Goal: Task Accomplishment & Management: Manage account settings

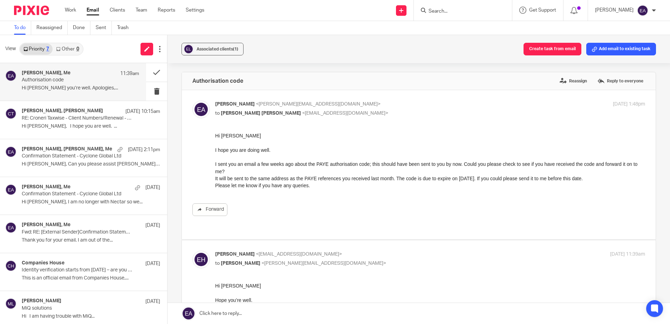
scroll to position [70, 0]
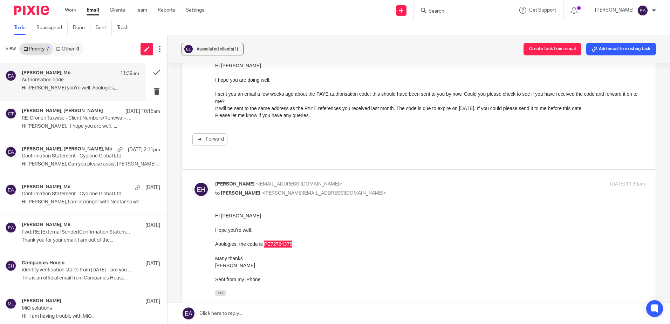
click at [445, 12] on input "Search" at bounding box center [459, 11] width 63 height 6
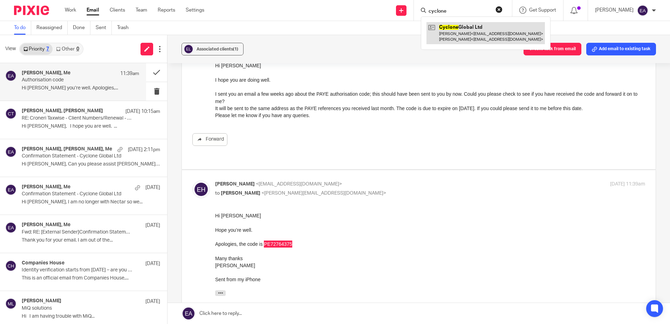
type input "cyclone"
click at [471, 25] on link at bounding box center [486, 33] width 118 height 22
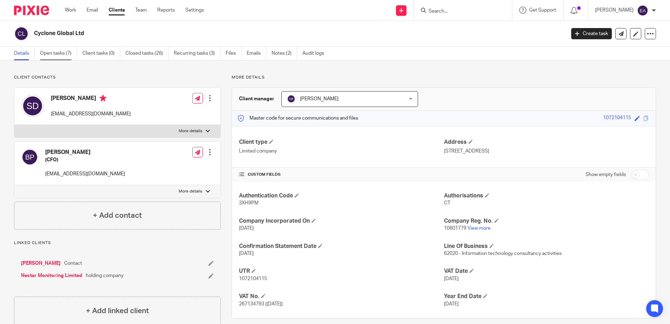
click at [62, 55] on link "Open tasks (7)" at bounding box center [58, 54] width 37 height 14
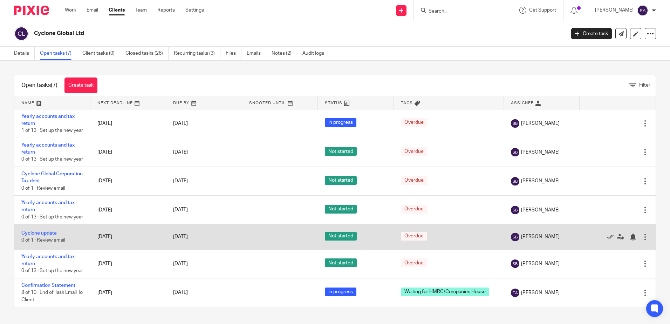
scroll to position [30, 0]
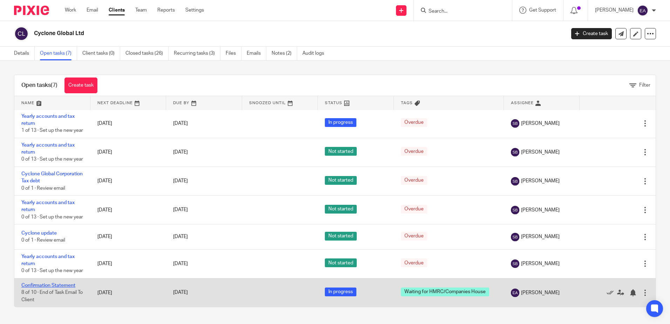
click at [53, 283] on link "Confirmation Statement" at bounding box center [48, 285] width 54 height 5
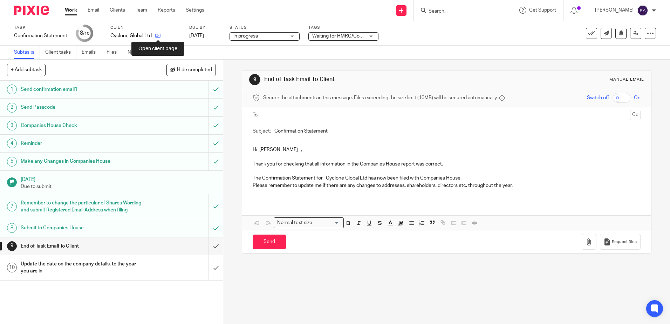
click at [156, 35] on icon at bounding box center [157, 35] width 5 height 5
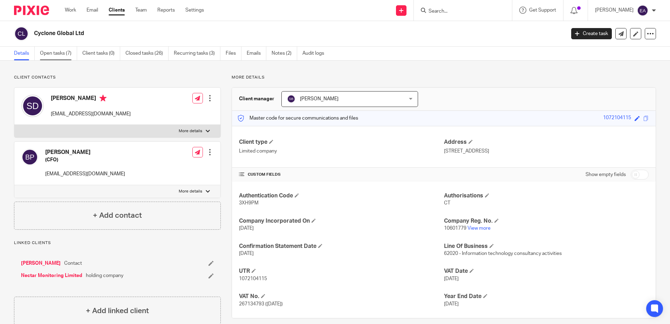
click at [59, 54] on link "Open tasks (7)" at bounding box center [58, 54] width 37 height 14
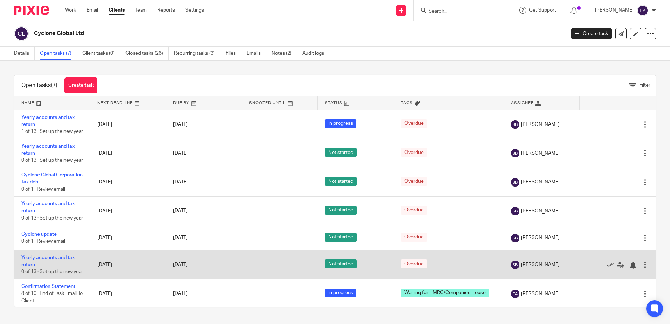
scroll to position [30, 0]
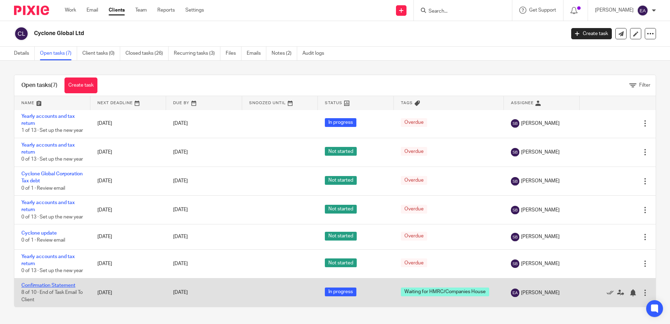
click at [67, 287] on link "Confirmation Statement" at bounding box center [48, 285] width 54 height 5
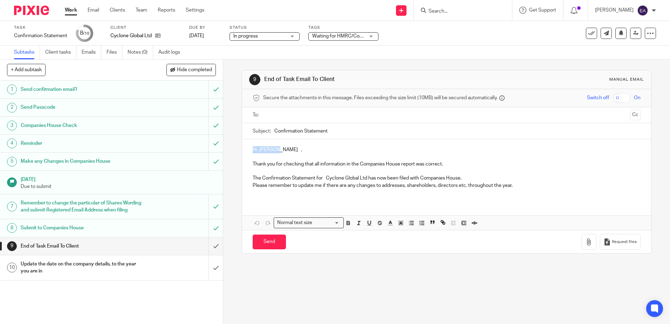
drag, startPoint x: 274, startPoint y: 150, endPoint x: 249, endPoint y: 149, distance: 24.9
click at [249, 149] on div "Hi [PERSON_NAME] , Thank you for checking that all information in the Companies…" at bounding box center [446, 170] width 409 height 62
click at [268, 114] on input "text" at bounding box center [446, 115] width 361 height 8
click at [325, 116] on input "text" at bounding box center [476, 116] width 303 height 14
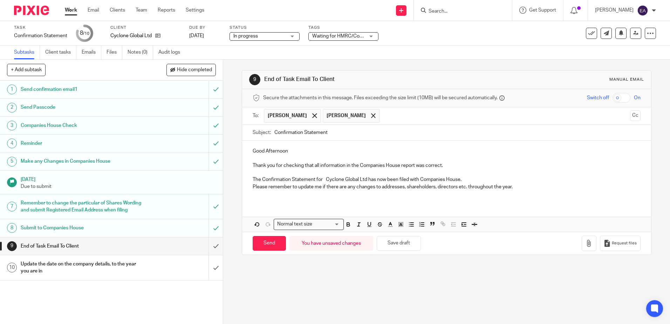
click at [332, 132] on input "Confirmation Statement" at bounding box center [457, 133] width 366 height 16
type input "Confirmation Statement - Cyclone Global Ltd"
drag, startPoint x: 450, startPoint y: 164, endPoint x: 243, endPoint y: 160, distance: 207.9
click at [243, 160] on div "Good Afternoon Thank you for checking that all information in the Companies Hou…" at bounding box center [446, 172] width 409 height 62
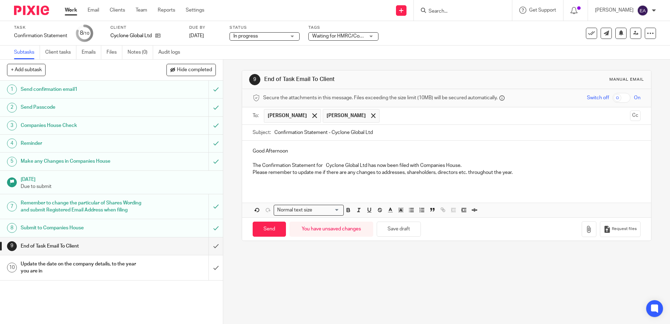
click at [523, 171] on p "Please remember to update me if there are any changes to addresses, shareholder…" at bounding box center [447, 172] width 388 height 7
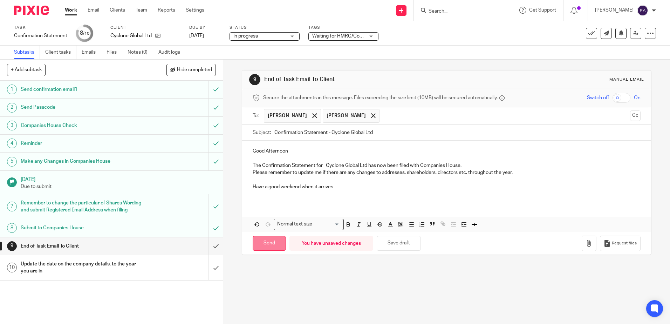
click at [269, 244] on input "Send" at bounding box center [269, 243] width 33 height 15
type input "Sent"
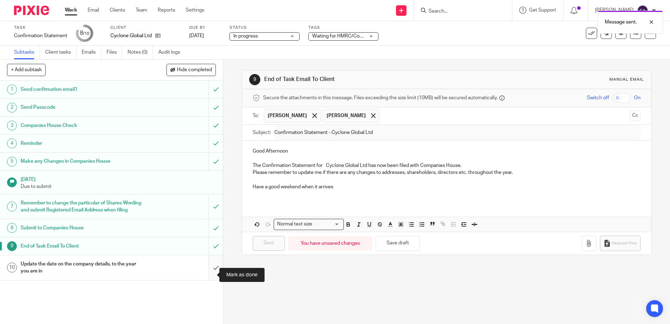
click at [215, 275] on input "submit" at bounding box center [111, 267] width 223 height 25
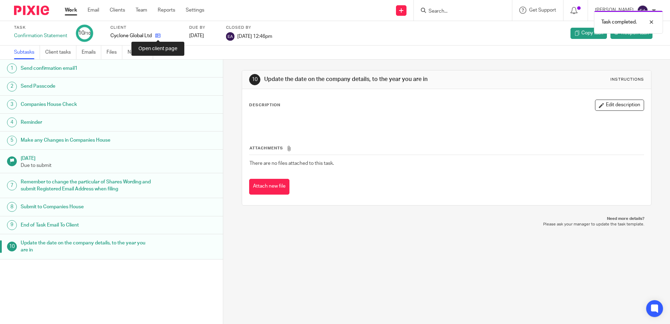
click at [156, 35] on icon at bounding box center [157, 35] width 5 height 5
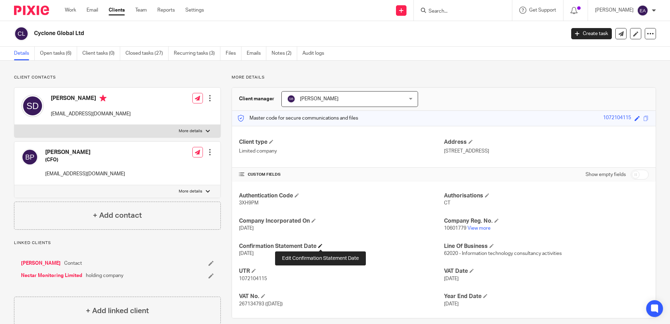
click at [322, 244] on span at bounding box center [320, 246] width 4 height 4
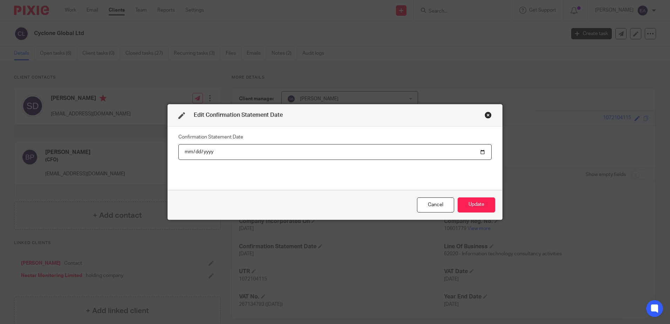
click at [207, 152] on input "2024-09-25" at bounding box center [334, 152] width 313 height 16
type input "2025-09-25"
click at [473, 202] on button "Update" at bounding box center [477, 204] width 38 height 15
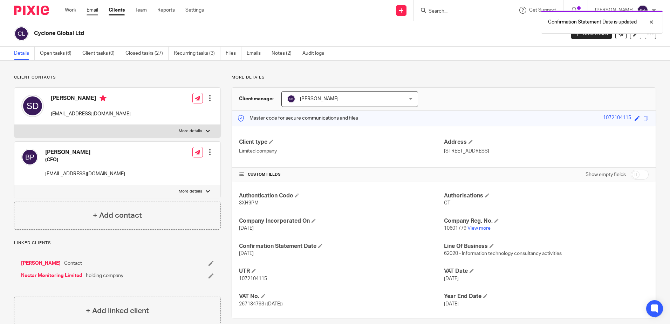
click at [97, 10] on link "Email" at bounding box center [93, 10] width 12 height 7
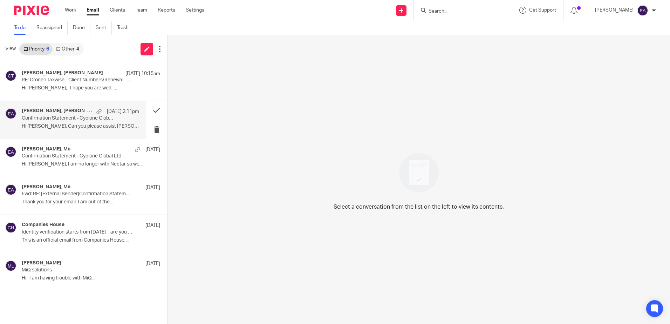
click at [69, 115] on p "Confirmation Statement - Cyclone Global Ltd" at bounding box center [69, 118] width 94 height 6
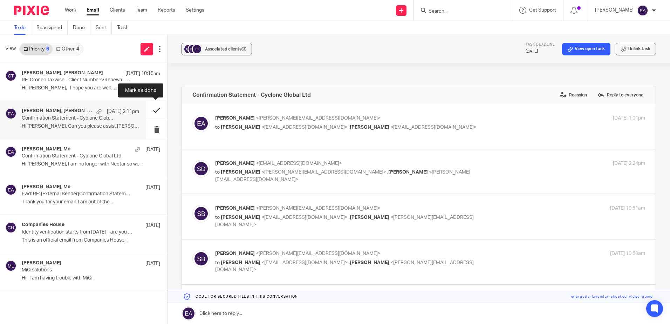
click at [158, 110] on button at bounding box center [156, 110] width 21 height 19
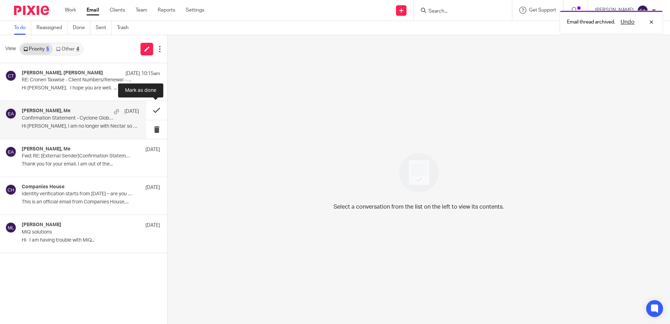
click at [157, 108] on button at bounding box center [156, 110] width 21 height 19
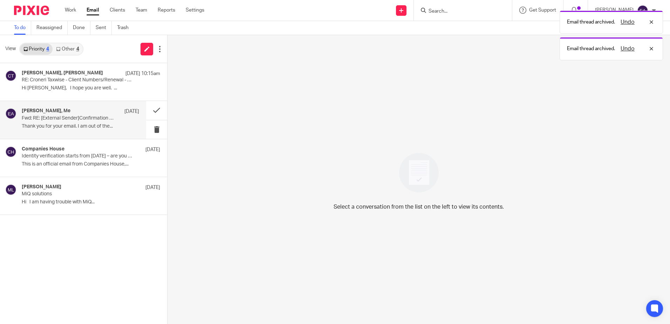
click at [97, 123] on p "Thank you for your email. I am out of the..." at bounding box center [80, 126] width 117 height 6
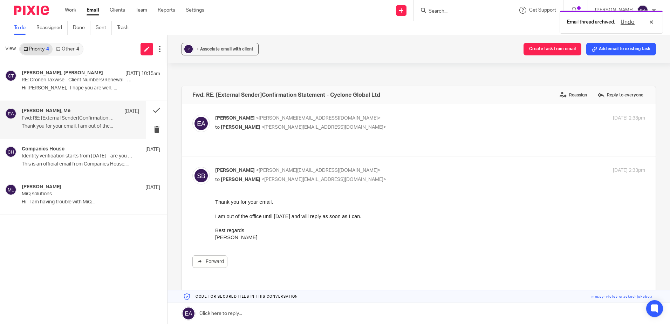
click at [325, 127] on p "to [PERSON_NAME] <[PERSON_NAME][EMAIL_ADDRESS][DOMAIN_NAME]>" at bounding box center [358, 127] width 287 height 7
checkbox input "true"
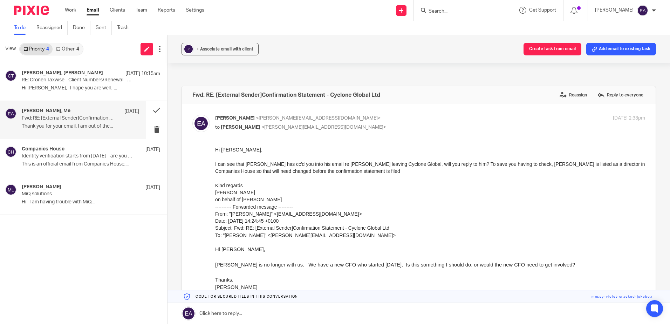
click at [116, 131] on div "[PERSON_NAME], Me [DATE] Fwd: RE: [External Sender]Confirmation Statement - Cyc…" at bounding box center [80, 119] width 117 height 23
click at [155, 109] on button at bounding box center [156, 110] width 21 height 19
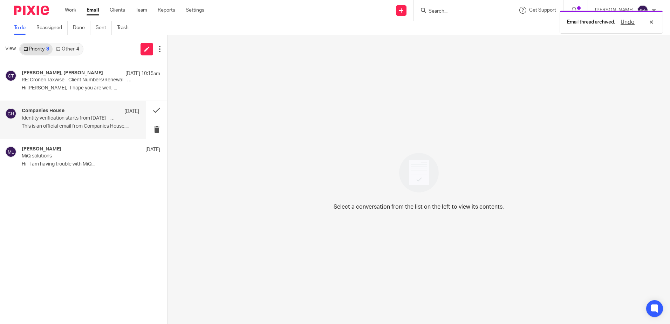
click at [106, 126] on p "This is an official email from Companies House,..." at bounding box center [80, 126] width 117 height 6
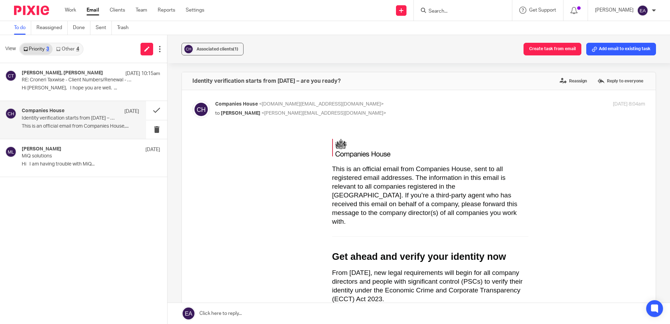
click at [68, 47] on link "Other 4" at bounding box center [68, 48] width 30 height 11
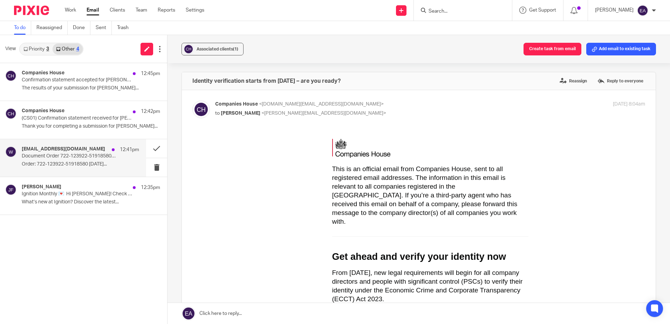
click at [101, 164] on p "Order: 722-123922-51918580 25/09/2025..." at bounding box center [80, 164] width 117 height 6
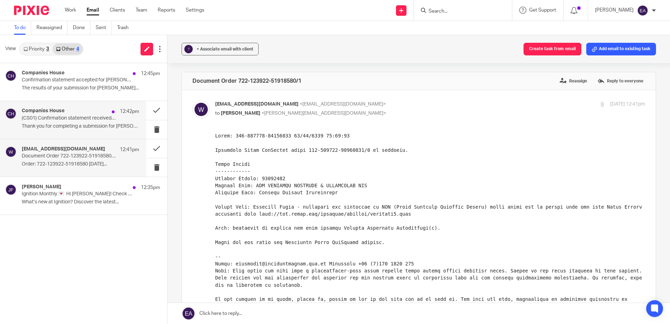
click at [95, 125] on p "Thank you for completing a submission for IAN..." at bounding box center [80, 126] width 117 height 6
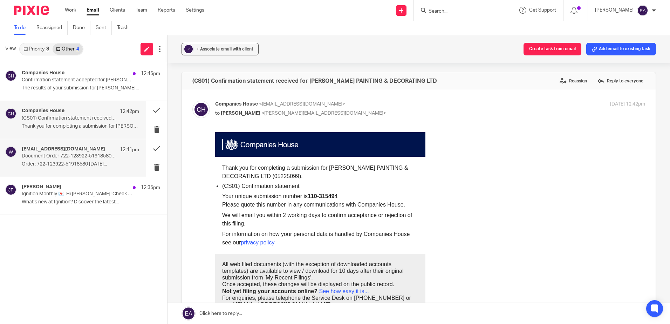
click at [94, 151] on h4 "web-filing@companieshouse.gov.uk" at bounding box center [63, 149] width 83 height 6
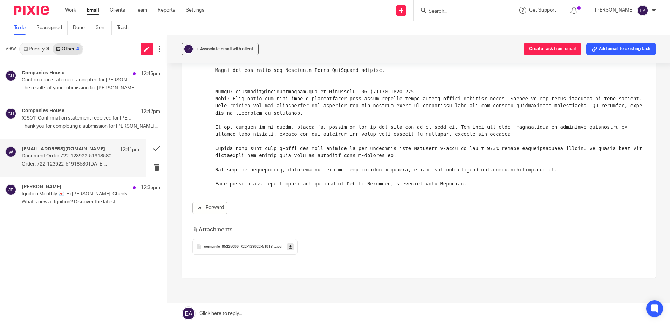
scroll to position [210, 0]
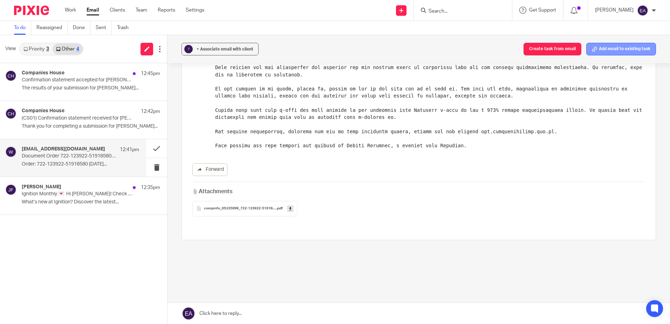
click at [617, 47] on button "Add email to existing task" at bounding box center [621, 49] width 70 height 13
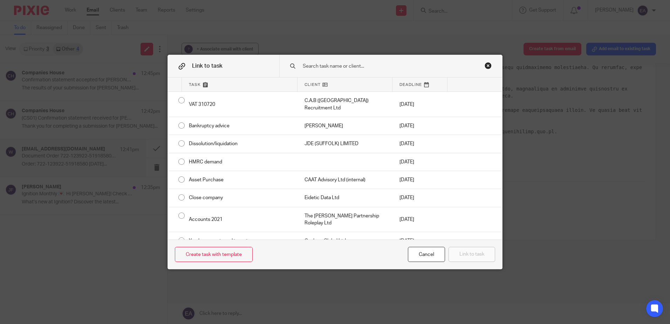
click at [312, 66] on input "text" at bounding box center [386, 66] width 168 height 8
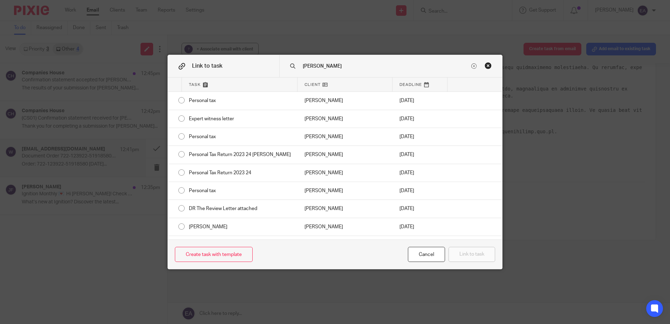
drag, startPoint x: 313, startPoint y: 68, endPoint x: 294, endPoint y: 64, distance: 19.2
click at [294, 64] on div "ian" at bounding box center [390, 66] width 223 height 22
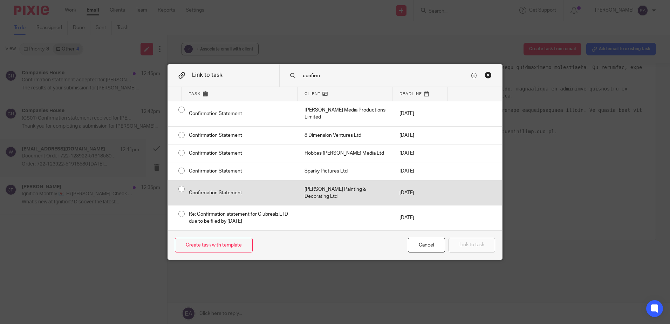
type input "confirm"
click at [197, 190] on div "Confirmation Statement" at bounding box center [240, 193] width 116 height 25
radio input "true"
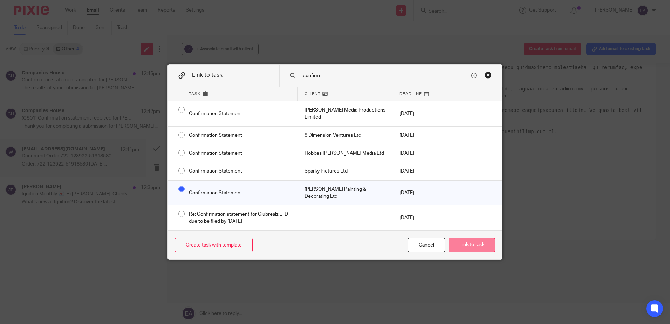
click at [474, 243] on button "Link to task" at bounding box center [472, 245] width 47 height 15
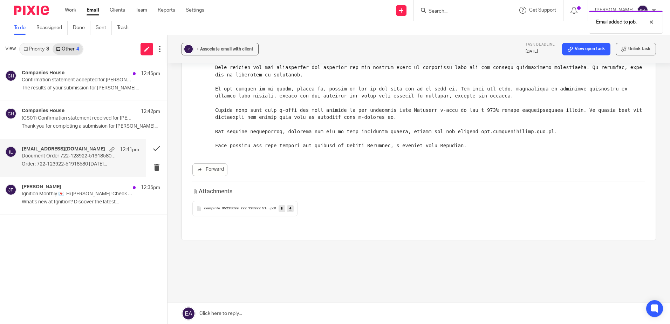
scroll to position [0, 0]
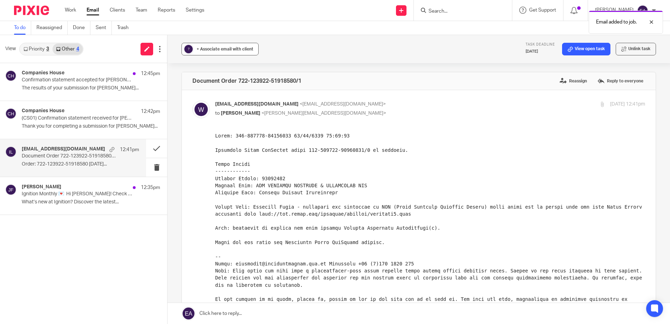
click at [214, 45] on button "? + Associate email with client" at bounding box center [220, 49] width 77 height 13
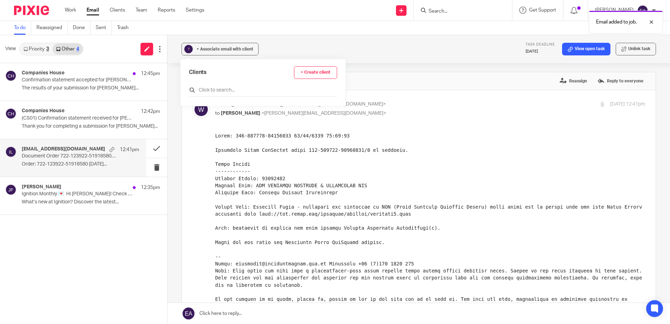
click at [221, 86] on div at bounding box center [263, 91] width 148 height 11
click at [224, 90] on input "text" at bounding box center [263, 90] width 148 height 7
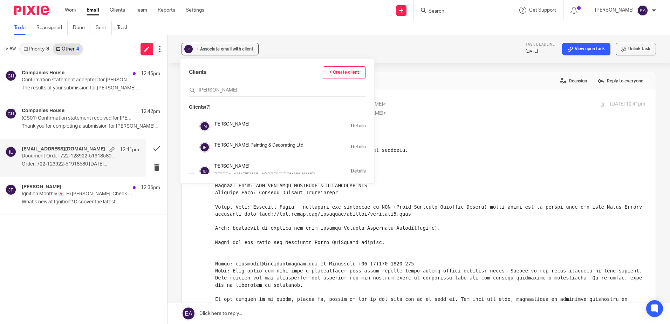
scroll to position [39, 0]
type input "ian"
click at [191, 146] on input "checkbox" at bounding box center [191, 145] width 5 height 5
checkbox input "true"
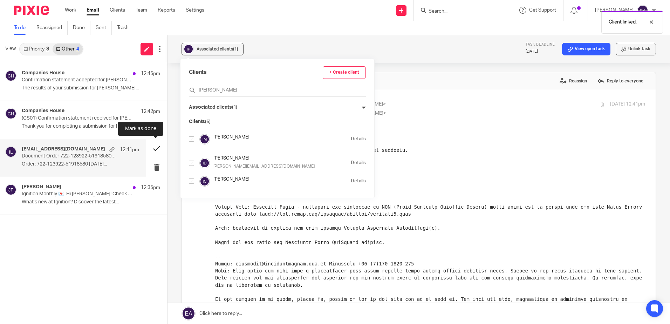
click at [157, 152] on button at bounding box center [156, 148] width 21 height 19
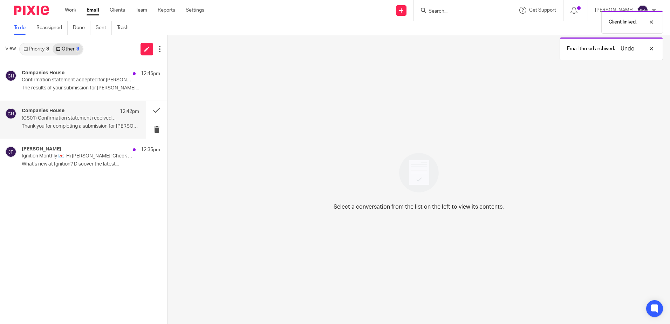
click at [71, 117] on p "(CS01) Confirmation statement received for IAN PHILLIPS PAINTING & DECORATING L…" at bounding box center [69, 118] width 94 height 6
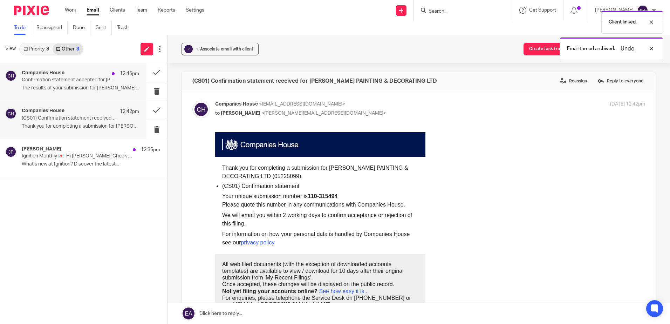
scroll to position [0, 0]
click at [225, 47] on span "+ Associate email with client" at bounding box center [225, 49] width 57 height 4
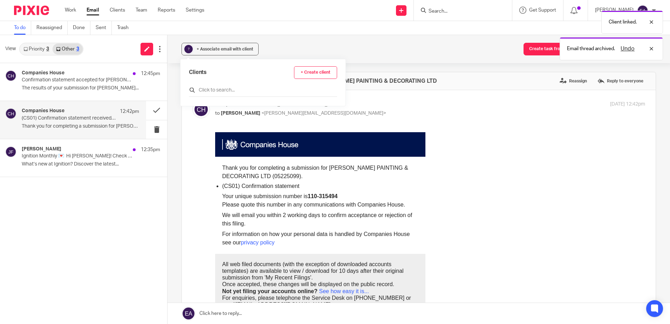
click at [231, 89] on input "text" at bounding box center [263, 90] width 148 height 7
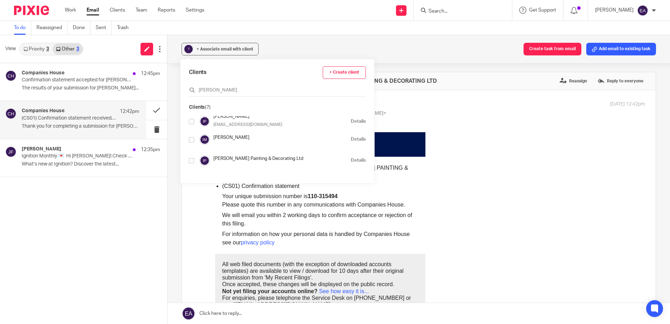
scroll to position [35, 0]
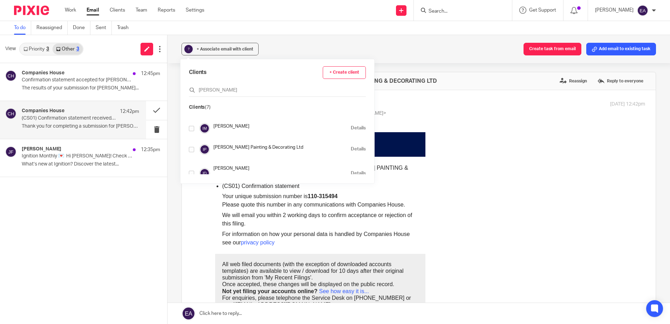
type input "ian"
click at [193, 149] on input "checkbox" at bounding box center [191, 149] width 5 height 5
checkbox input "true"
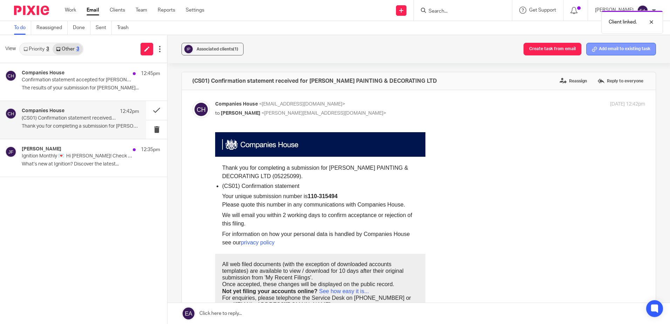
click at [608, 48] on button "Add email to existing task" at bounding box center [621, 49] width 70 height 13
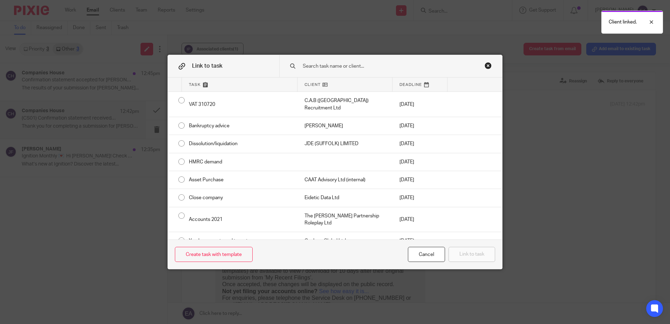
click at [383, 66] on input "text" at bounding box center [386, 66] width 168 height 8
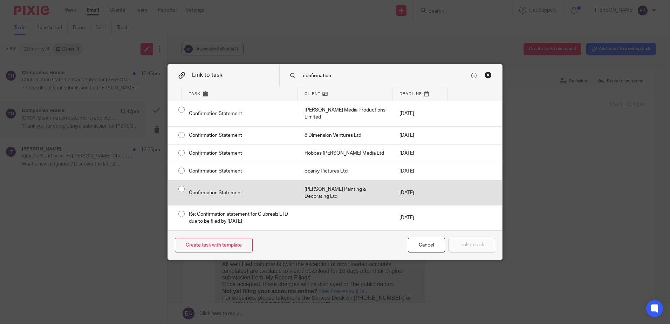
type input "confirmation"
click at [182, 188] on div "Confirmation Statement" at bounding box center [240, 193] width 116 height 25
radio input "true"
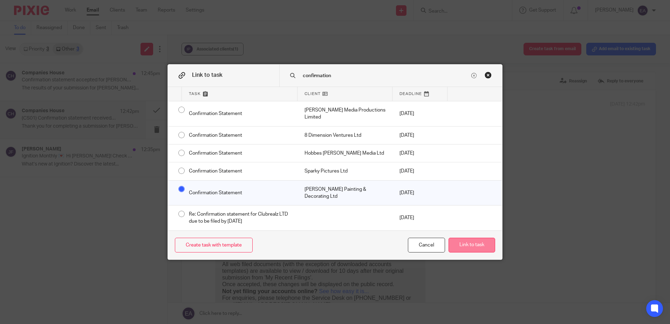
click at [466, 244] on button "Link to task" at bounding box center [472, 245] width 47 height 15
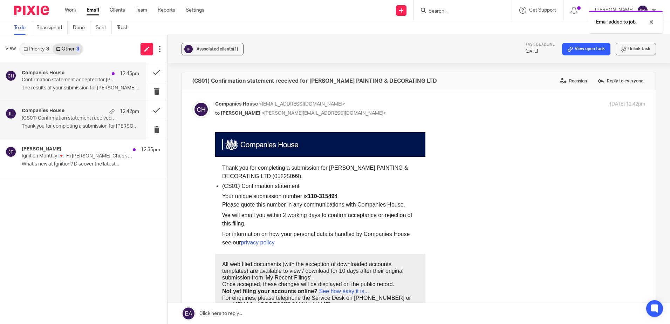
click at [94, 80] on p "Confirmation statement accepted for IAN PHILLIPS PAINTING & DECORATING LTD" at bounding box center [69, 80] width 94 height 6
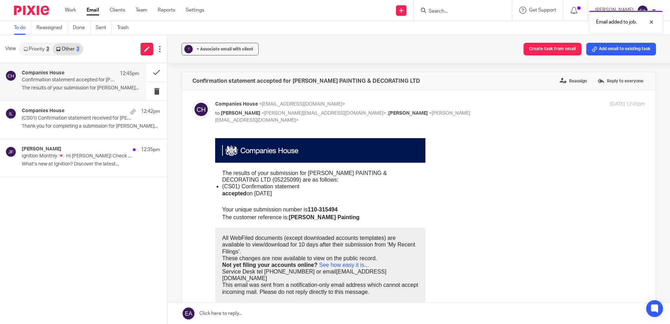
scroll to position [0, 0]
click at [209, 47] on span "+ Associate email with client" at bounding box center [225, 49] width 57 height 4
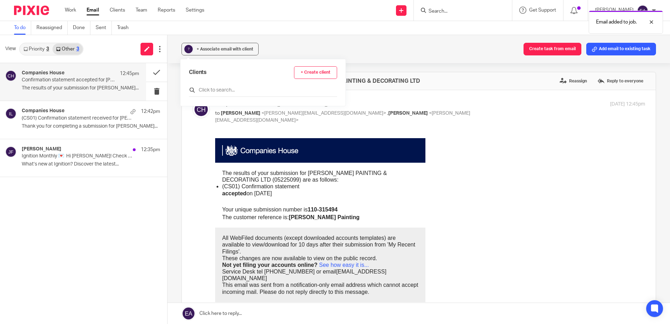
click at [228, 89] on input "text" at bounding box center [263, 90] width 148 height 7
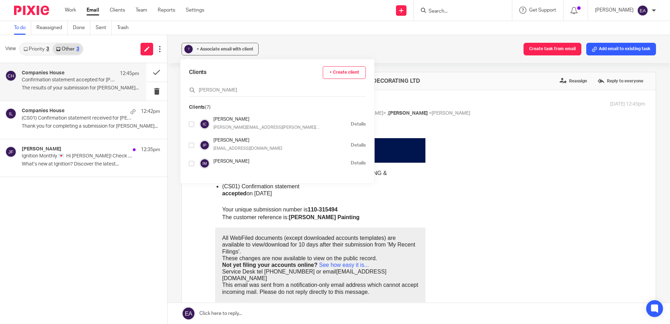
type input "ian"
click at [197, 145] on div "Ian Phillips ianphildec@yahoo.co.uk Details" at bounding box center [277, 145] width 177 height 16
click at [194, 148] on input "checkbox" at bounding box center [191, 145] width 5 height 5
checkbox input "true"
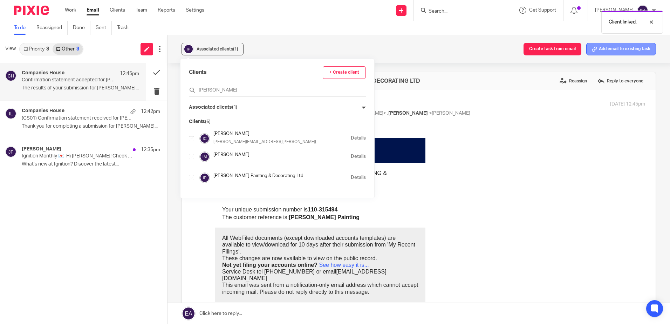
click at [600, 53] on button "Add email to existing task" at bounding box center [621, 49] width 70 height 13
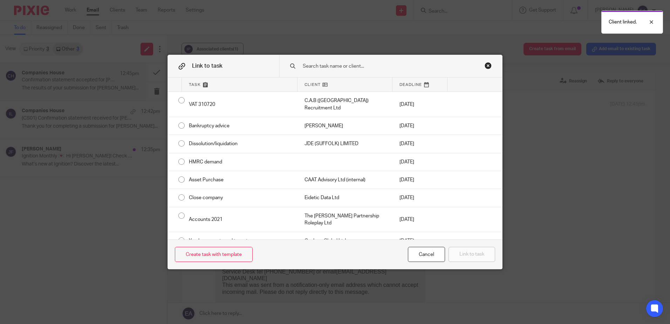
click at [397, 64] on input "text" at bounding box center [386, 66] width 168 height 8
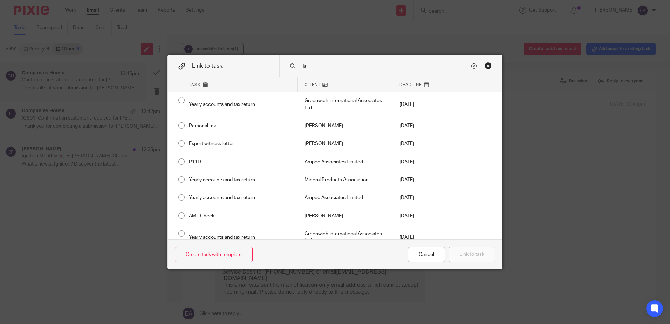
type input "i"
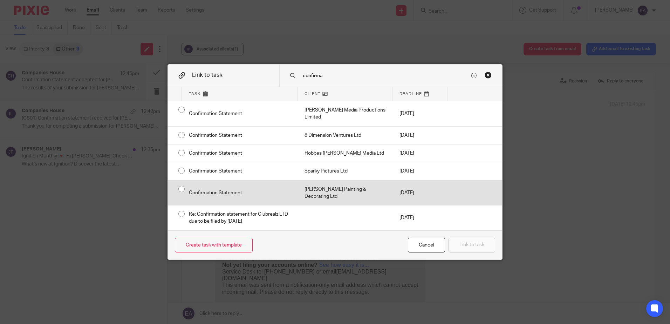
type input "confirma"
click at [182, 193] on div "Confirmation Statement" at bounding box center [240, 193] width 116 height 25
radio input "true"
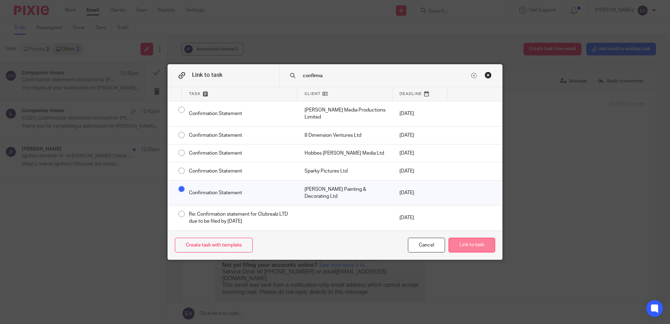
click at [459, 243] on button "Link to task" at bounding box center [472, 245] width 47 height 15
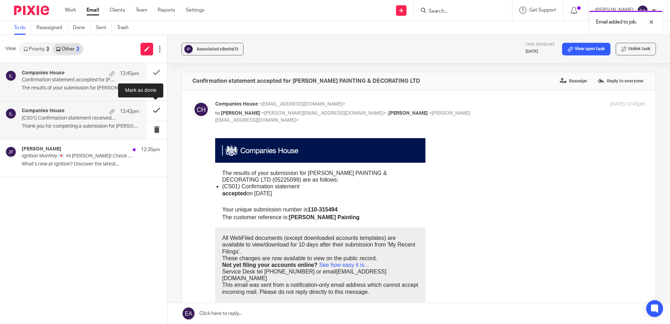
click at [156, 109] on button at bounding box center [156, 110] width 21 height 19
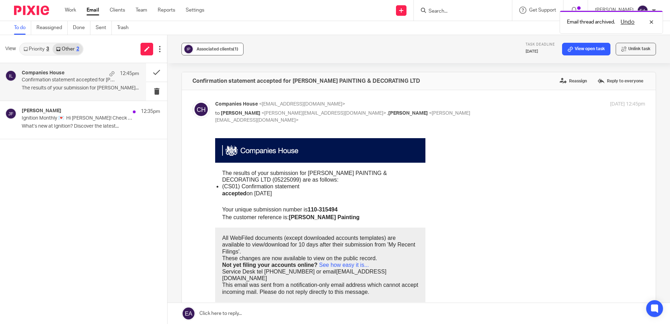
click at [224, 48] on span "Associated clients (1)" at bounding box center [218, 49] width 42 height 4
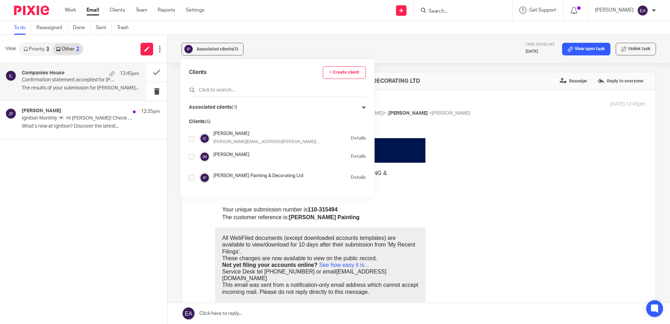
click at [362, 105] on icon at bounding box center [364, 107] width 4 height 4
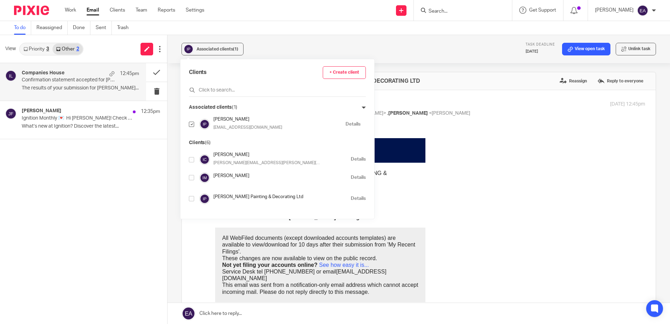
click at [229, 84] on div "Clients + Create client" at bounding box center [277, 81] width 177 height 30
click at [229, 88] on input "text" at bounding box center [277, 90] width 177 height 7
click at [191, 198] on input "checkbox" at bounding box center [191, 198] width 5 height 5
checkbox input "true"
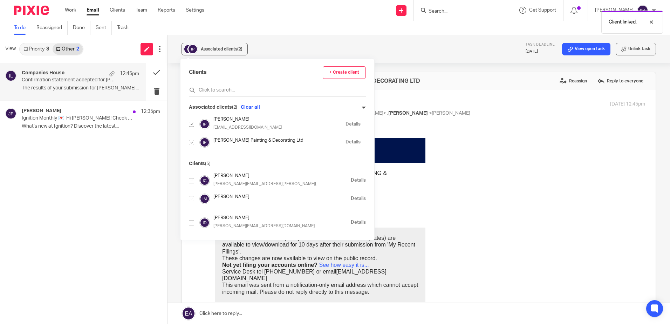
click at [346, 140] on link "Details" at bounding box center [353, 142] width 15 height 7
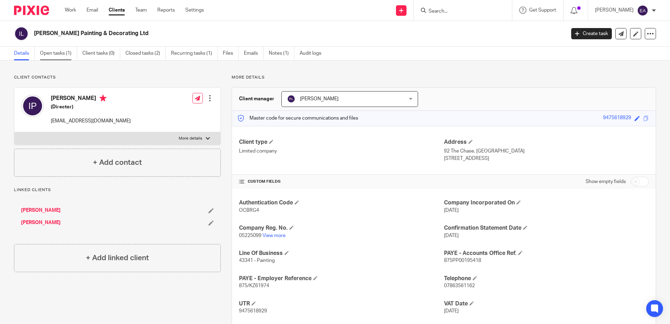
click at [52, 49] on link "Open tasks (1)" at bounding box center [58, 54] width 37 height 14
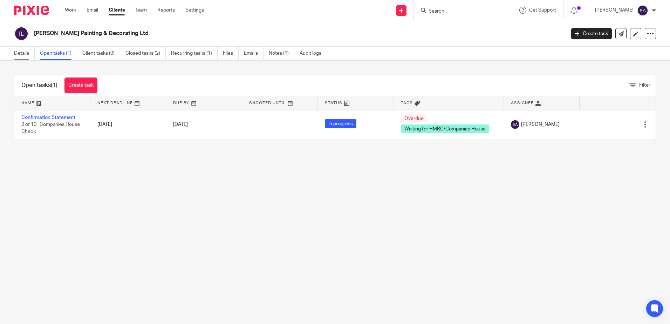
click at [25, 54] on link "Details" at bounding box center [24, 54] width 21 height 14
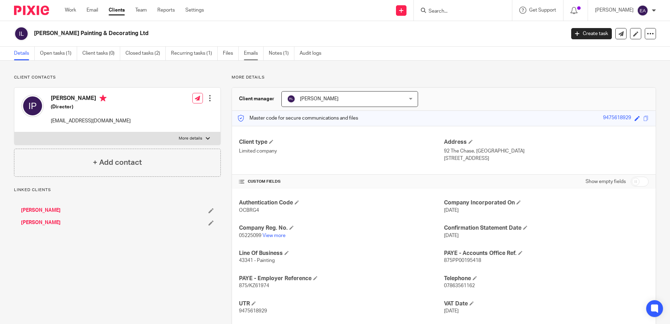
click at [253, 54] on link "Emails" at bounding box center [254, 54] width 20 height 14
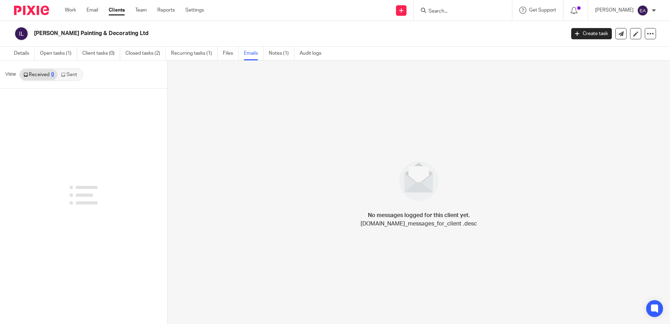
click at [81, 72] on link "Sent" at bounding box center [69, 74] width 25 height 11
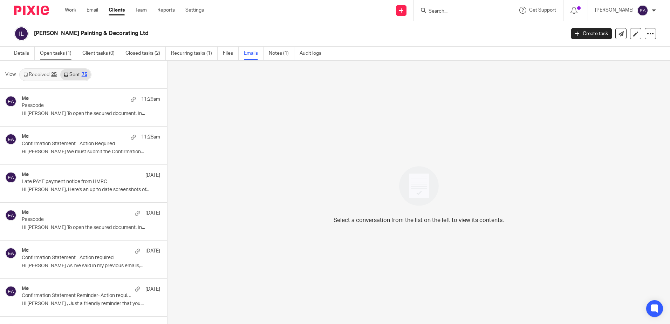
click at [51, 52] on link "Open tasks (1)" at bounding box center [58, 54] width 37 height 14
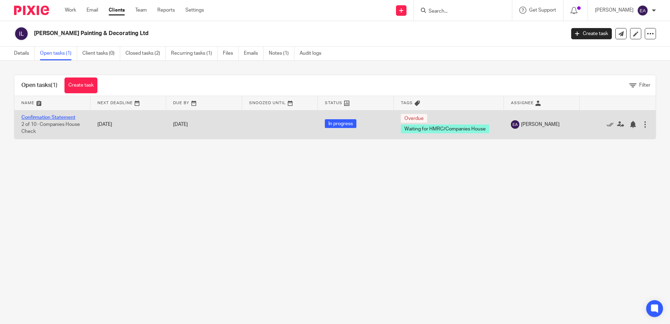
click at [40, 117] on link "Confirmation Statement" at bounding box center [48, 117] width 54 height 5
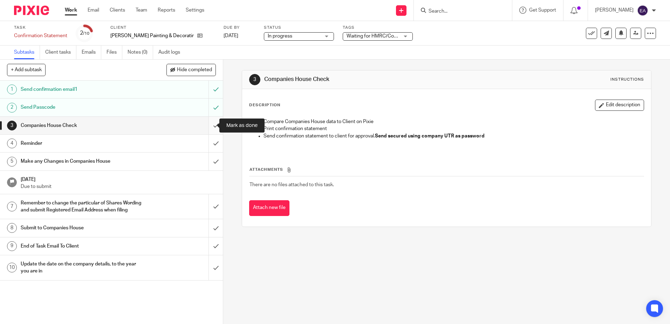
click at [211, 126] on input "submit" at bounding box center [111, 126] width 223 height 18
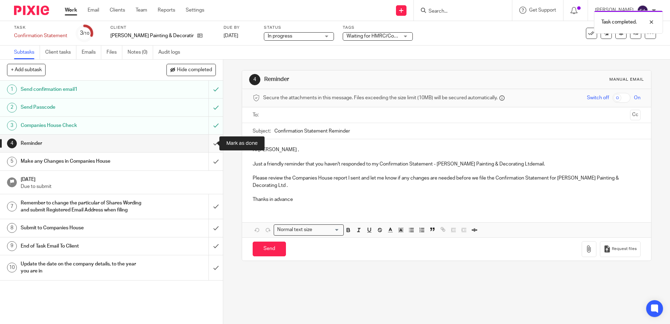
click at [212, 143] on input "submit" at bounding box center [111, 144] width 223 height 18
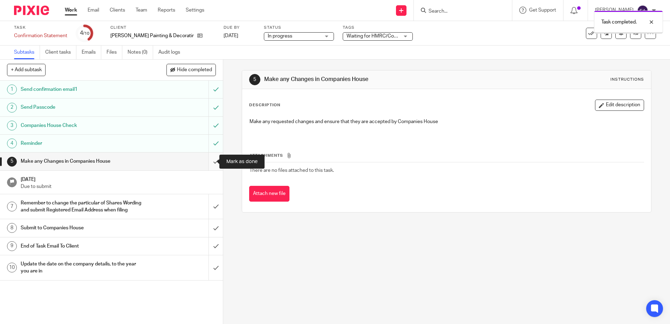
click at [206, 162] on input "submit" at bounding box center [111, 161] width 223 height 18
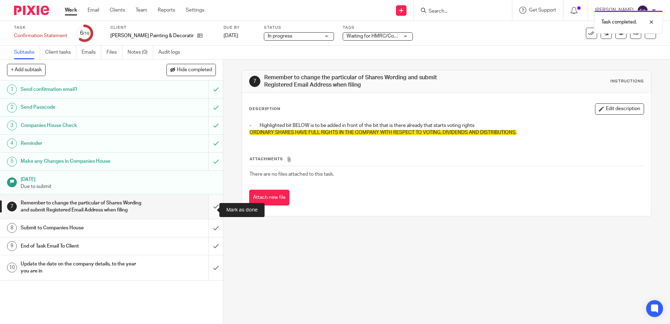
click at [206, 209] on input "submit" at bounding box center [111, 206] width 223 height 25
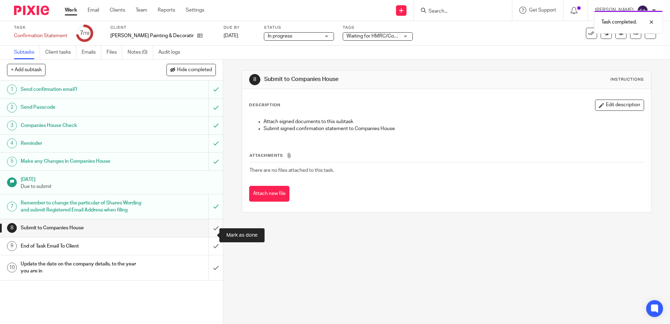
click at [209, 235] on input "submit" at bounding box center [111, 228] width 223 height 18
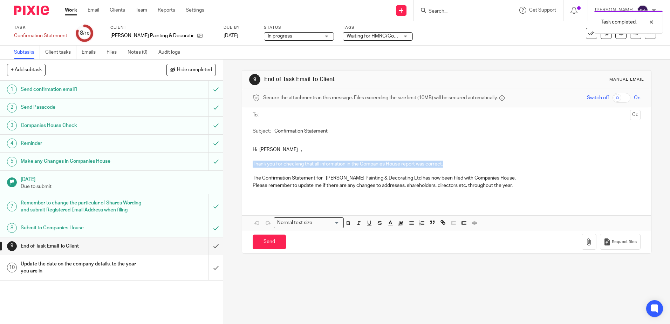
drag, startPoint x: 445, startPoint y: 164, endPoint x: 249, endPoint y: 164, distance: 196.3
click at [249, 164] on div "Hi Ian , Thank you for checking that all information in the Companies House rep…" at bounding box center [446, 170] width 409 height 62
click at [269, 149] on p "Hi Ian ," at bounding box center [447, 149] width 388 height 7
drag, startPoint x: 446, startPoint y: 163, endPoint x: 248, endPoint y: 162, distance: 197.7
click at [248, 162] on div "Hi Ian Thank you for checking that all information in the Companies House repor…" at bounding box center [446, 170] width 409 height 62
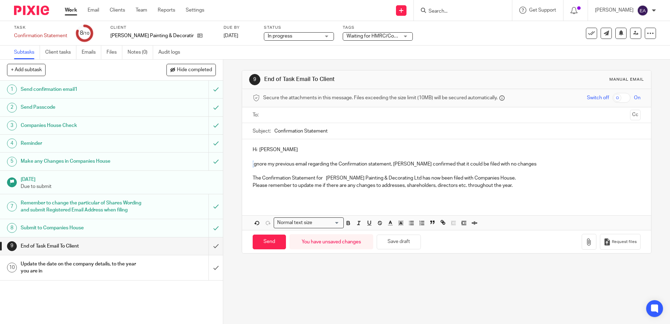
click at [253, 165] on p "Ignore my previous email regarding the Confirmation statement, Rodgie confirmed…" at bounding box center [447, 164] width 388 height 7
click at [530, 163] on p "Please ignore my previous email regarding the Confirmation statement, Rodgie co…" at bounding box center [447, 164] width 388 height 7
click at [504, 179] on p "The Confirmation Statement for Ian Phillips Painting & Decorating Ltd has now b…" at bounding box center [447, 178] width 388 height 7
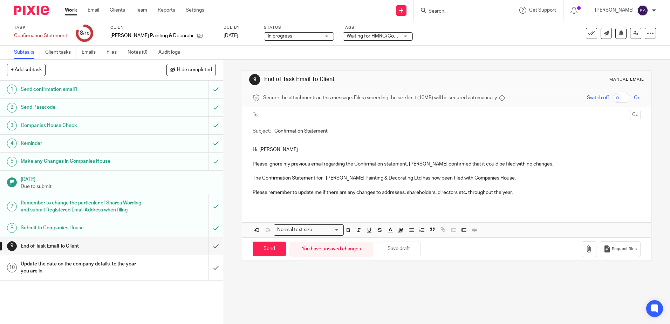
click at [516, 192] on p "Please remember to update me if there are any changes to addresses, shareholder…" at bounding box center [447, 192] width 388 height 7
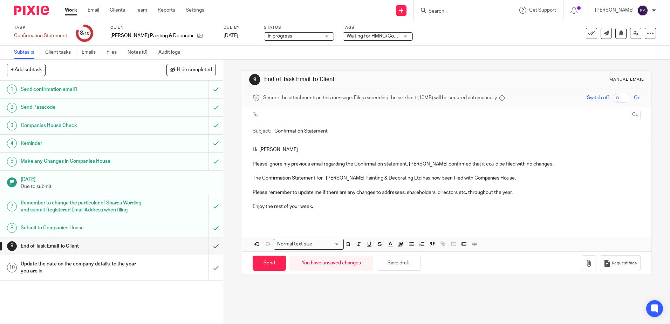
click at [338, 134] on input "Confirmation Statement" at bounding box center [457, 131] width 366 height 16
drag, startPoint x: 405, startPoint y: 179, endPoint x: 325, endPoint y: 178, distance: 80.3
click at [325, 178] on p "The Confirmation Statement for Ian Phillips Painting & Decorating Ltd has now b…" at bounding box center [447, 178] width 388 height 7
copy p "[PERSON_NAME] Painting & Decorating Ltd"
click at [339, 130] on input "Confirmation Statement" at bounding box center [457, 131] width 366 height 16
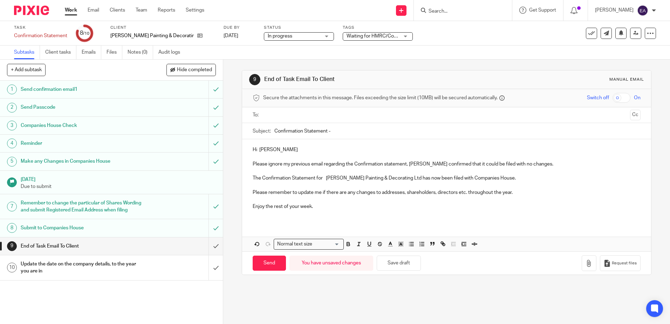
paste input "[PERSON_NAME] Painting & Decorating Ltd"
type input "Confirmation Statement -Ian Phillips Painting & Decorating Ltd"
click at [290, 116] on input "text" at bounding box center [446, 115] width 361 height 8
click at [266, 267] on input "Send" at bounding box center [269, 264] width 33 height 15
type input "Sent"
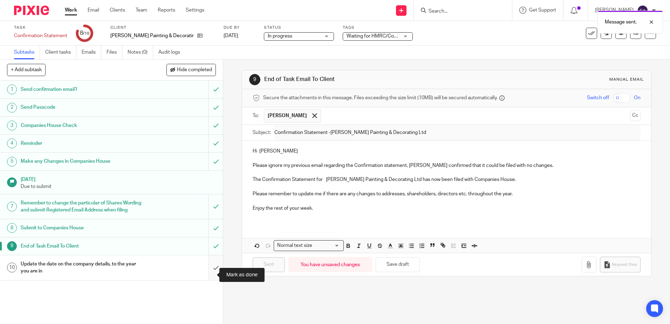
click at [207, 277] on input "submit" at bounding box center [111, 267] width 223 height 25
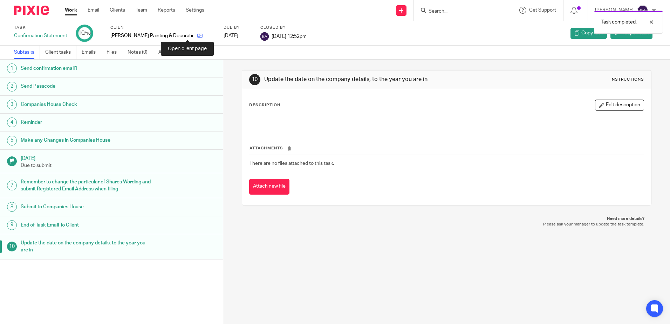
click at [197, 35] on icon at bounding box center [199, 35] width 5 height 5
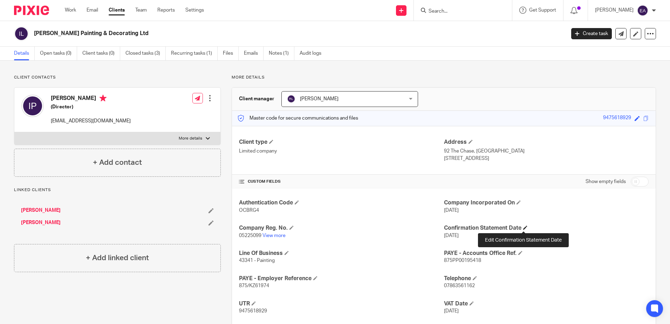
click at [523, 227] on span at bounding box center [525, 227] width 4 height 4
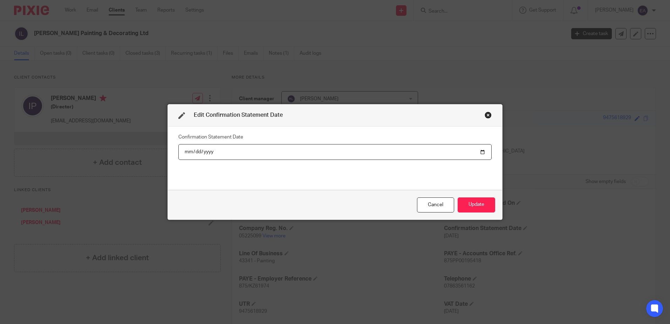
click at [192, 152] on input "[DATE]" at bounding box center [334, 152] width 313 height 16
click at [202, 154] on input "[DATE]" at bounding box center [334, 152] width 313 height 16
type input "[DATE]"
click at [480, 204] on button "Update" at bounding box center [477, 204] width 38 height 15
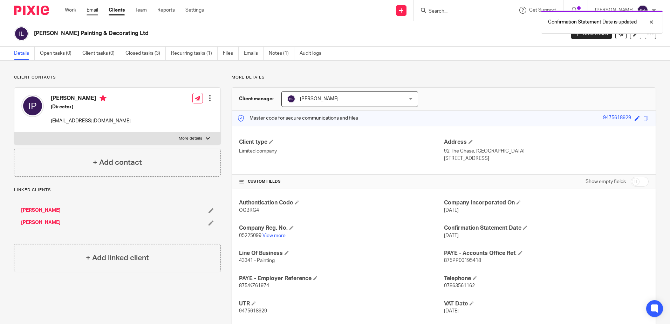
click at [92, 11] on link "Email" at bounding box center [93, 10] width 12 height 7
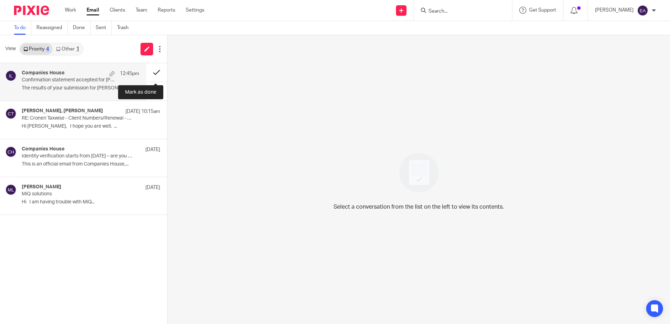
click at [153, 72] on button at bounding box center [156, 72] width 21 height 19
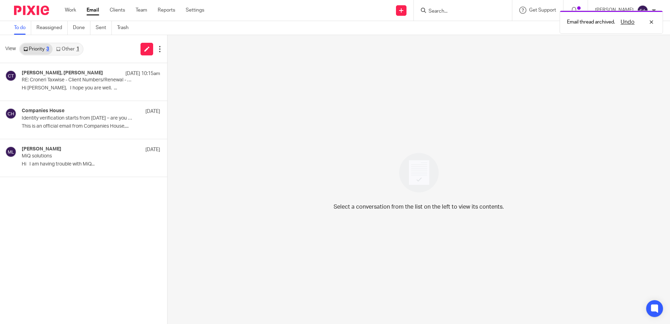
click at [68, 47] on link "Other 1" at bounding box center [68, 48] width 30 height 11
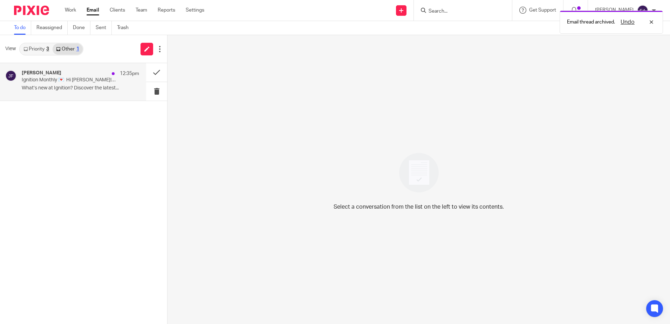
click at [84, 81] on p "Ignition Monthly 💌 Hi [PERSON_NAME]! Check out our latest resources" at bounding box center [69, 80] width 94 height 6
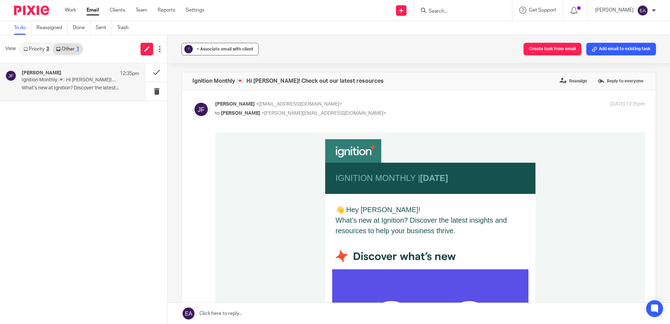
click at [213, 49] on span "+ Associate email with client" at bounding box center [225, 49] width 57 height 4
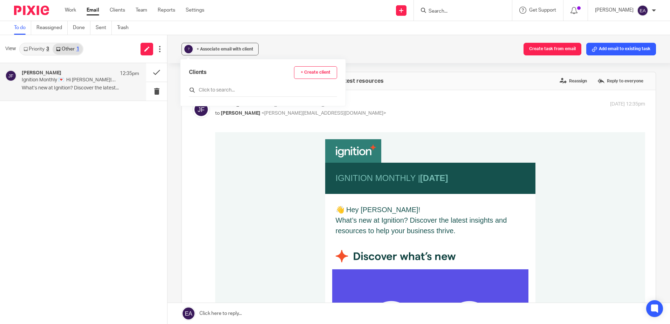
click at [222, 89] on input "text" at bounding box center [263, 90] width 148 height 7
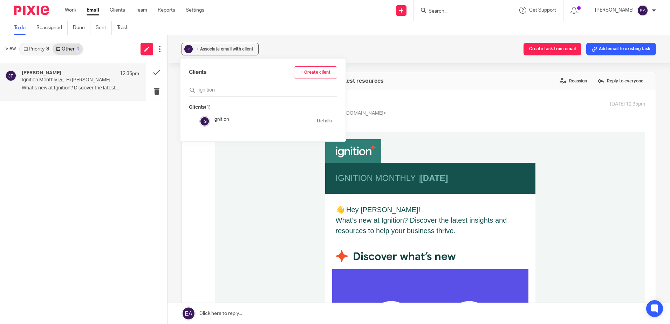
type input "ignition"
click at [191, 121] on input "checkbox" at bounding box center [191, 121] width 5 height 5
checkbox input "true"
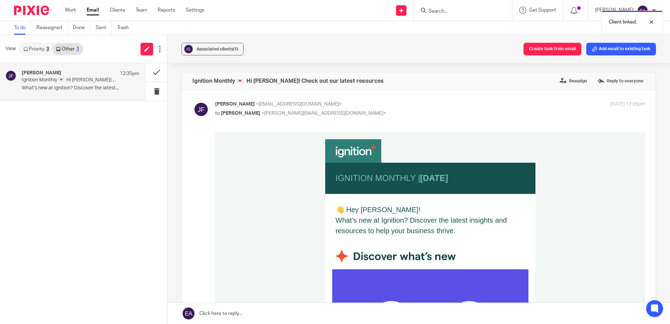
click at [121, 140] on div "[PERSON_NAME] 12:35pm Ignition Monthly 💌 Hi [PERSON_NAME]! Check out our latest…" at bounding box center [83, 193] width 167 height 261
click at [38, 50] on link "Priority 3" at bounding box center [36, 48] width 33 height 11
